Goal: Task Accomplishment & Management: Manage account settings

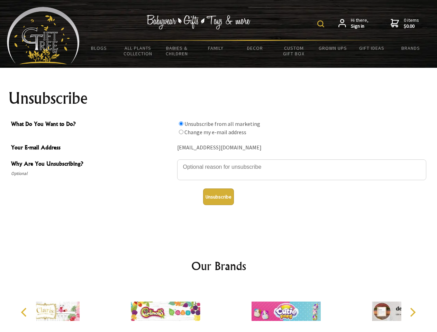
click at [322, 24] on img at bounding box center [320, 23] width 7 height 7
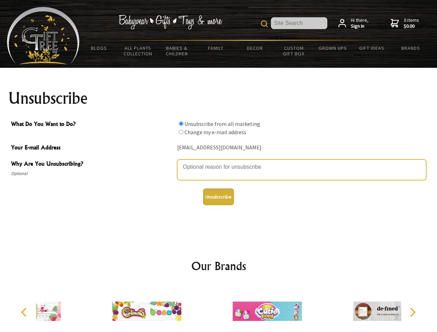
click at [219, 162] on textarea "Why Are You Unsubscribing?" at bounding box center [301, 169] width 249 height 21
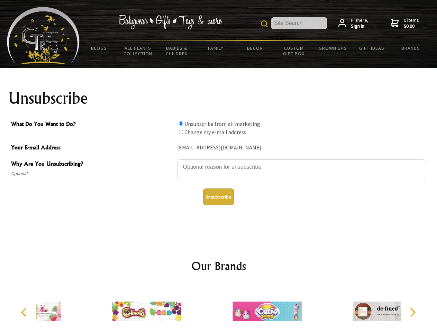
click at [181, 123] on input "What Do You Want to Do?" at bounding box center [181, 123] width 4 height 4
click at [181, 132] on input "What Do You Want to Do?" at bounding box center [181, 132] width 4 height 4
radio input "true"
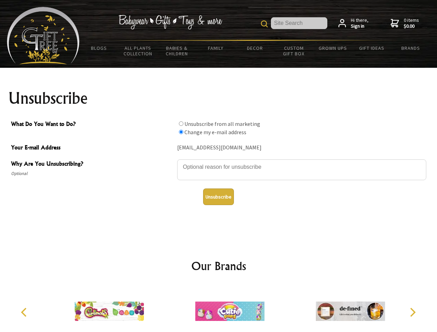
click at [218, 197] on button "Unsubscribe" at bounding box center [218, 197] width 31 height 17
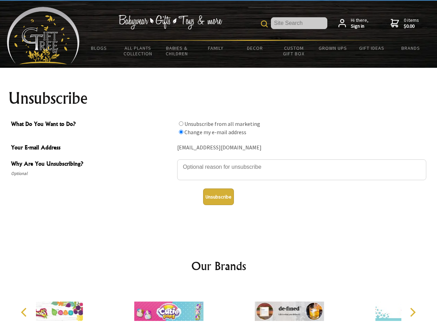
click at [219, 309] on div at bounding box center [169, 312] width 120 height 54
click at [25, 312] on icon "Previous" at bounding box center [24, 312] width 9 height 9
click at [412, 312] on icon "Next" at bounding box center [411, 312] width 9 height 9
